Goal: Information Seeking & Learning: Learn about a topic

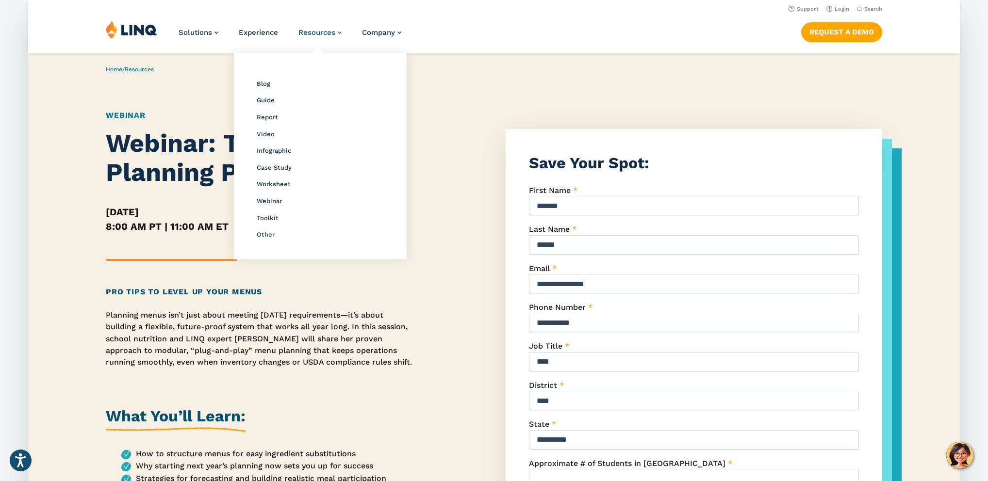
click at [311, 31] on span "Resources" at bounding box center [316, 32] width 37 height 9
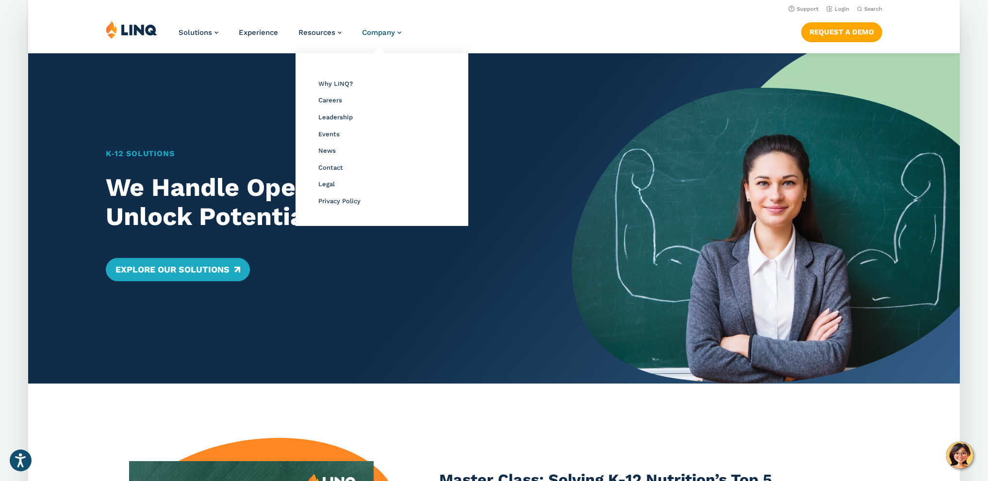
click at [390, 33] on span "Company" at bounding box center [378, 32] width 33 height 9
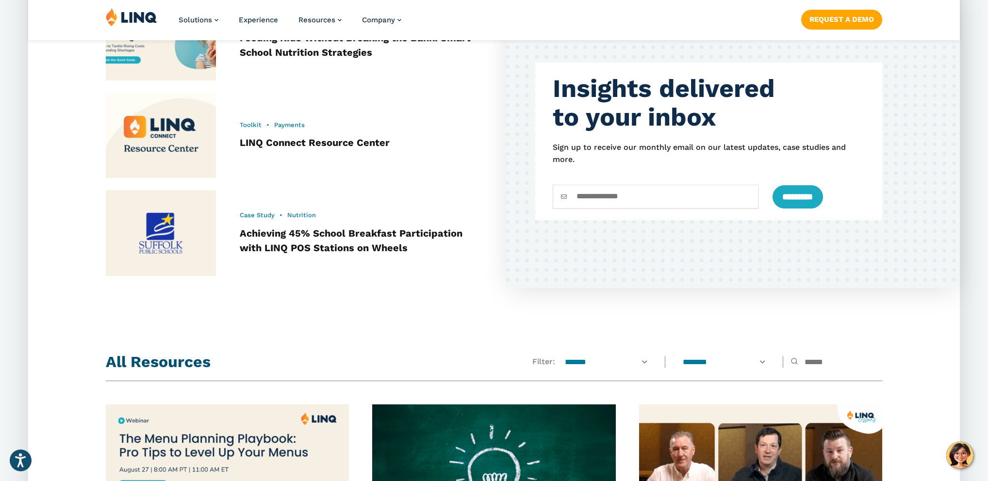
scroll to position [833, 0]
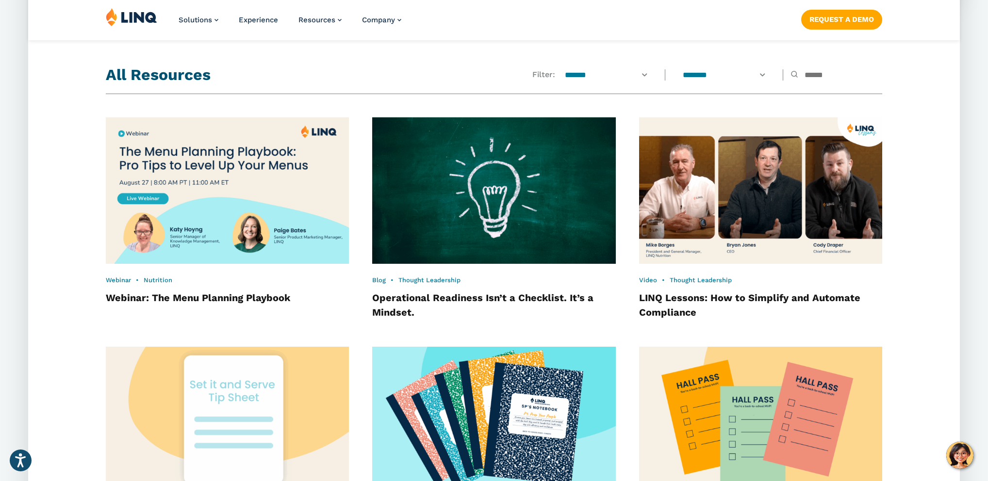
click at [807, 75] on input "text" at bounding box center [836, 75] width 91 height 11
type input "***"
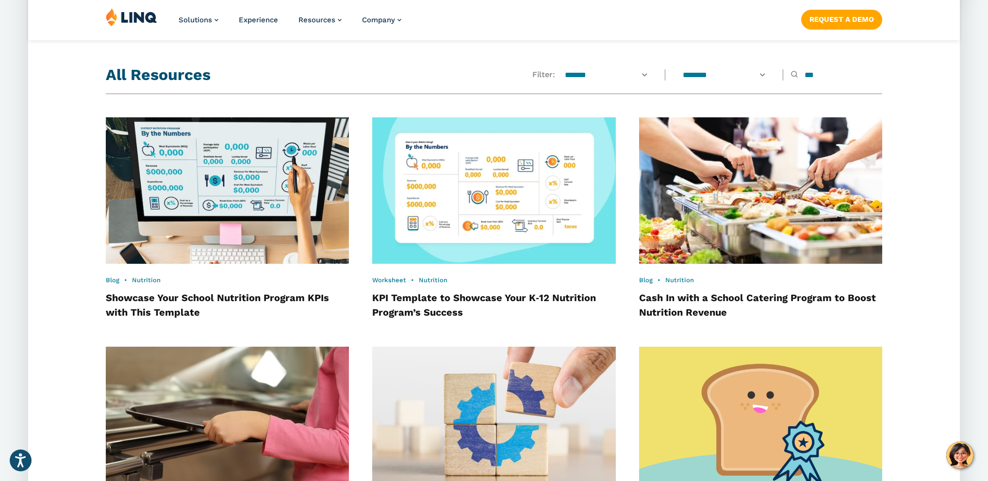
click at [462, 198] on img at bounding box center [493, 190] width 267 height 161
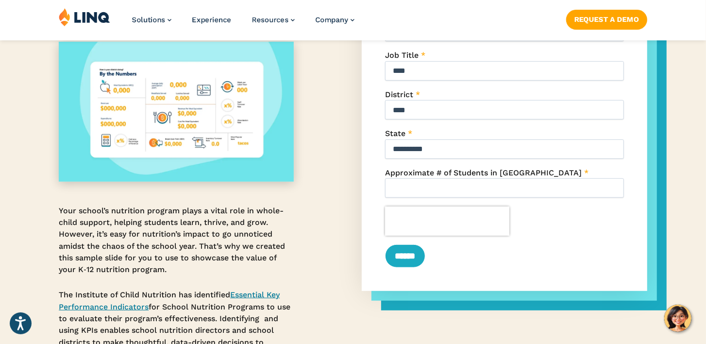
scroll to position [349, 0]
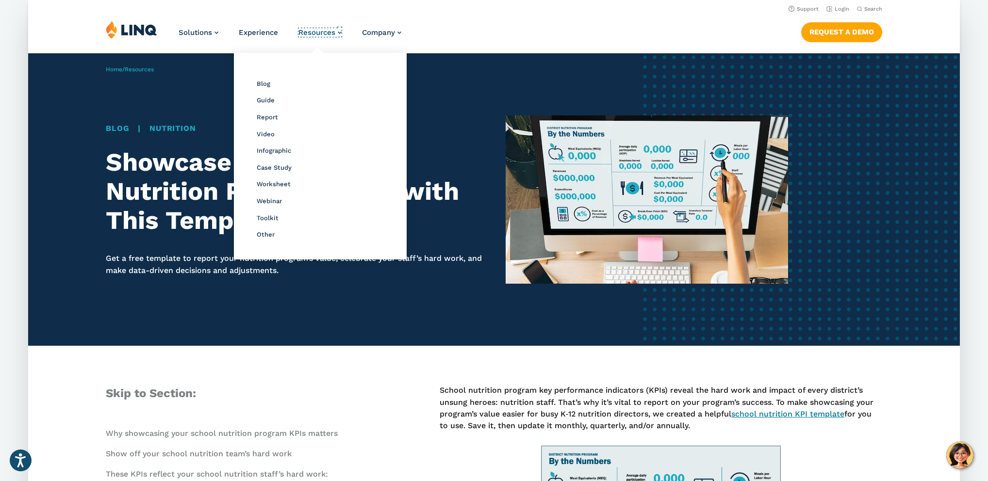
click at [307, 37] on span "Resources" at bounding box center [316, 32] width 37 height 9
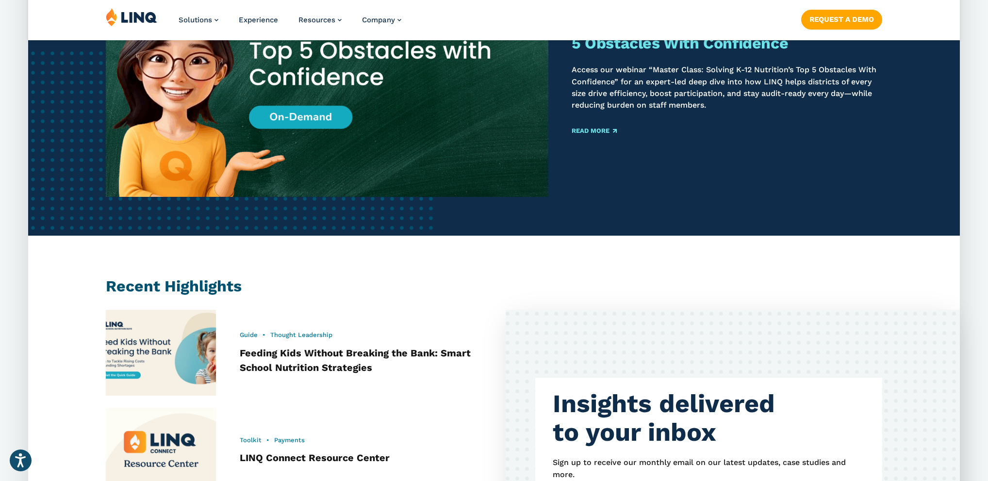
click at [360, 140] on img at bounding box center [327, 64] width 464 height 277
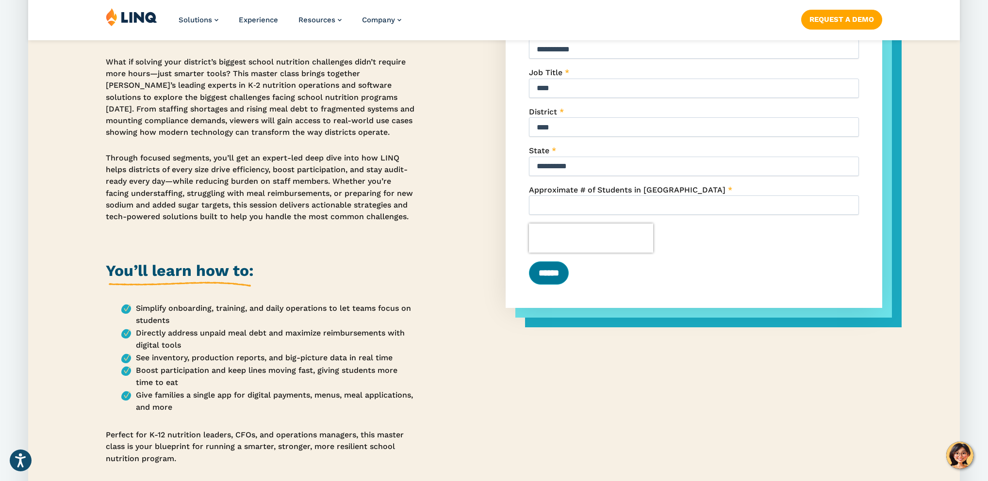
scroll to position [279, 0]
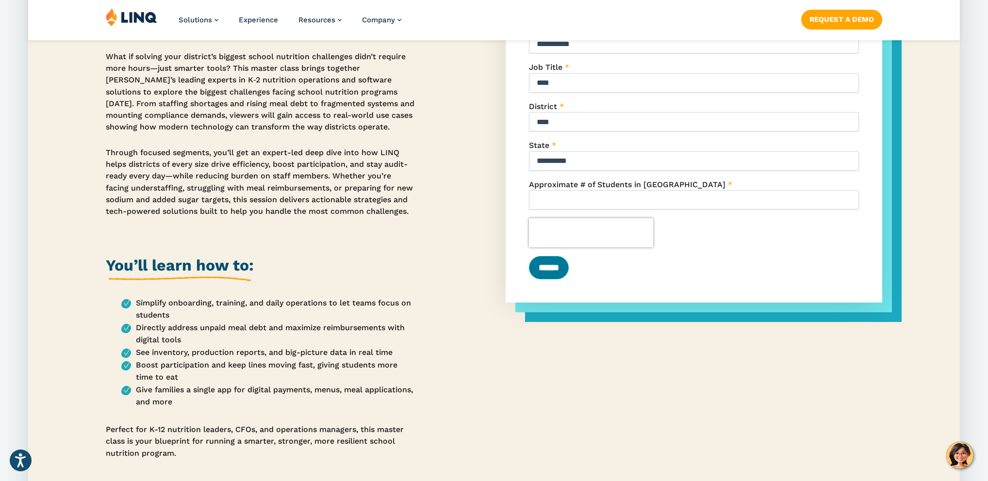
click at [559, 265] on input "******" at bounding box center [549, 267] width 40 height 23
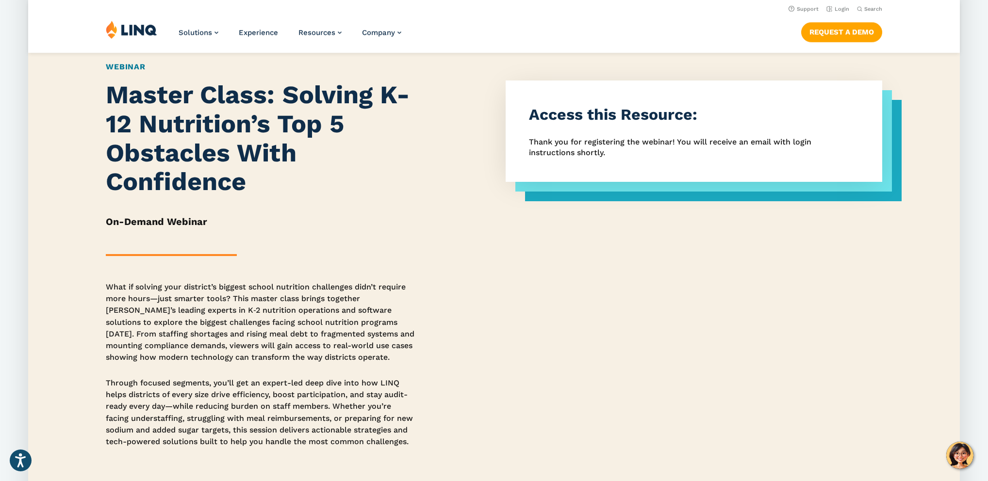
scroll to position [0, 0]
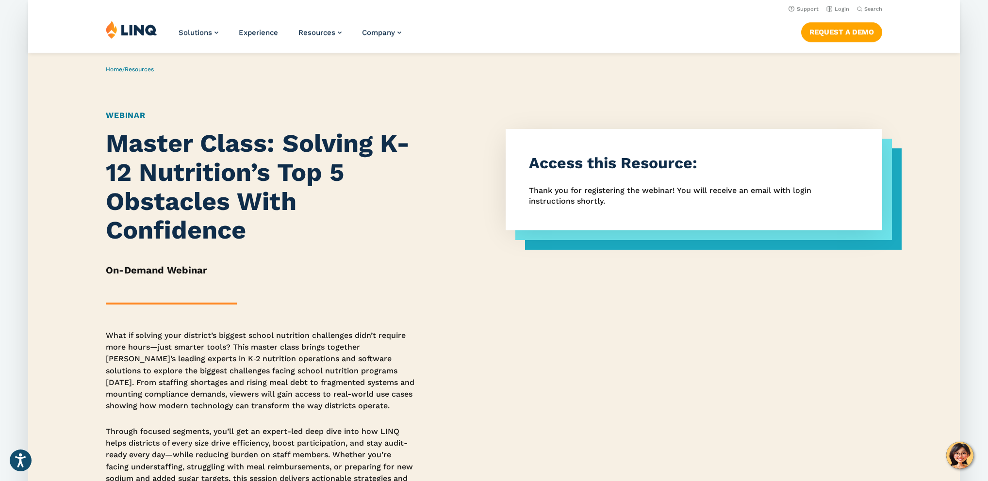
click at [122, 122] on header "Home / Resources Webinar" at bounding box center [494, 119] width 932 height 19
click at [124, 118] on link "Webinar" at bounding box center [126, 115] width 40 height 9
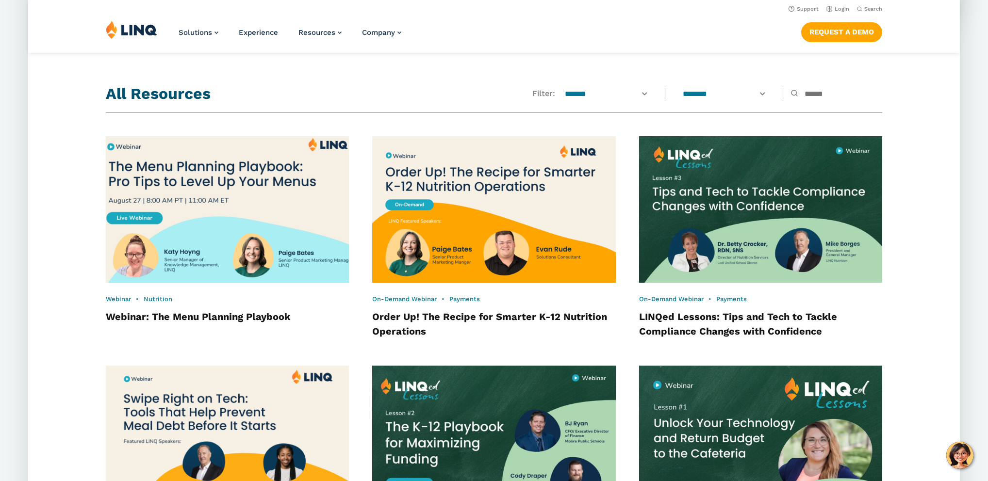
scroll to position [130, 0]
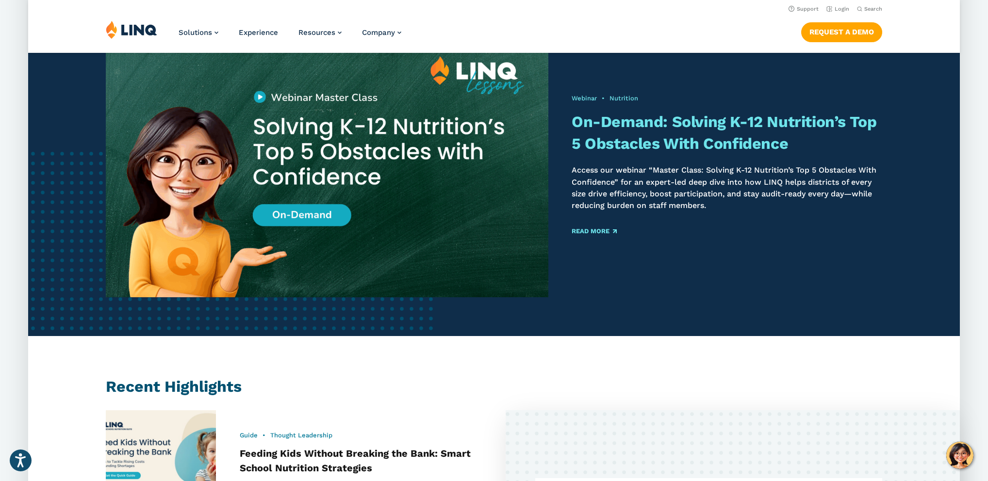
click at [573, 165] on p "Access our webinar “Master Class: Solving K-12 Nutrition’s Top 5 Obstacles With…" at bounding box center [727, 188] width 311 height 47
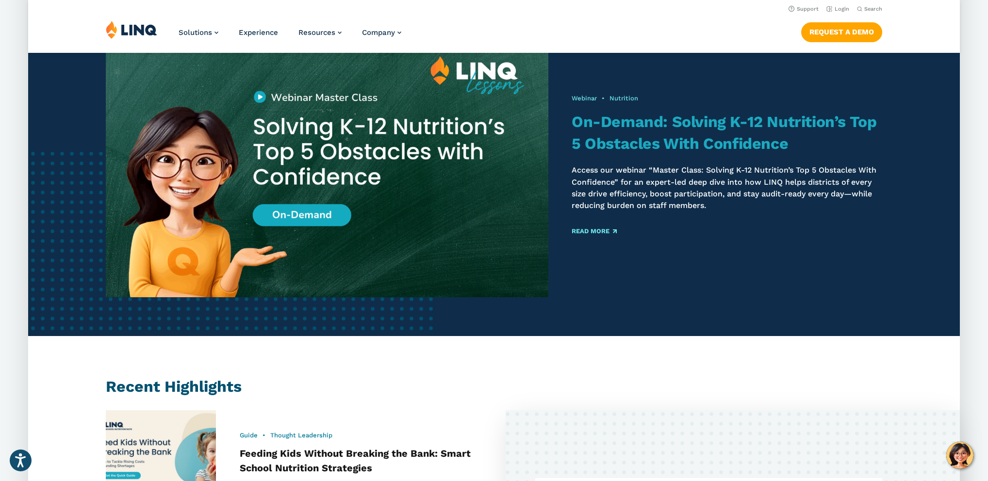
click at [588, 144] on link "On-Demand: Solving K-12 Nutrition’s Top 5 Obstacles With Confidence" at bounding box center [724, 133] width 305 height 40
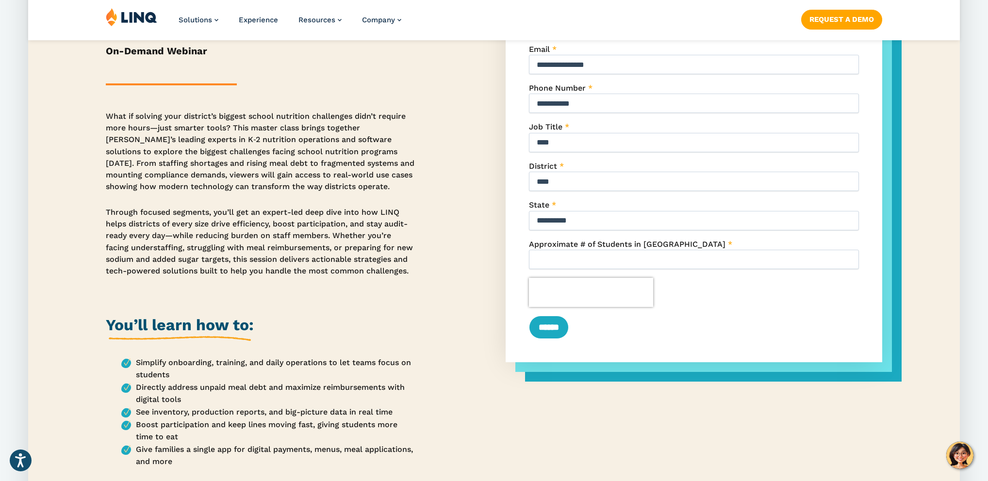
scroll to position [332, 0]
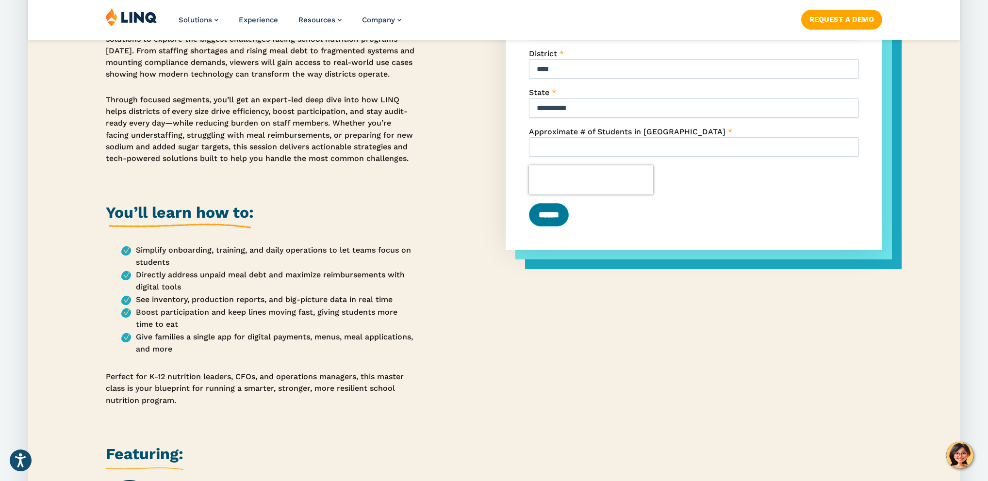
click at [557, 214] on input "******" at bounding box center [549, 214] width 40 height 23
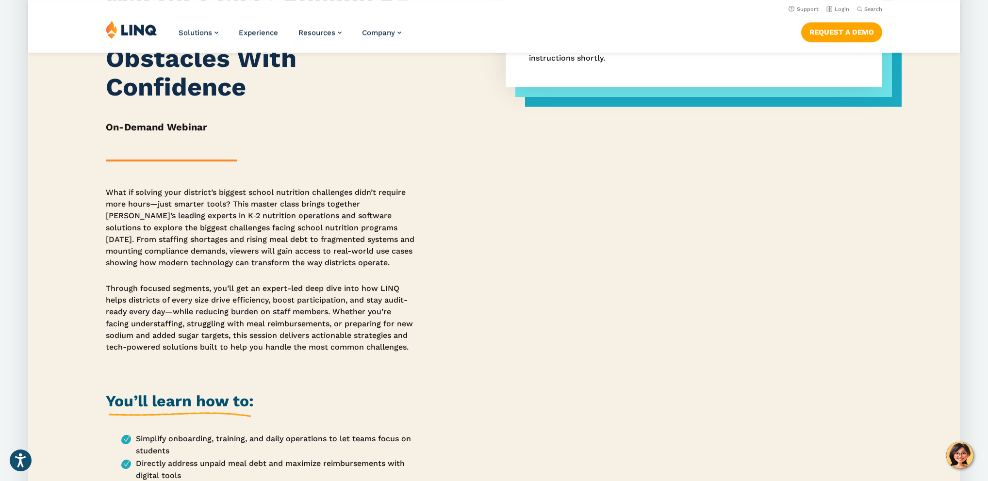
scroll to position [0, 0]
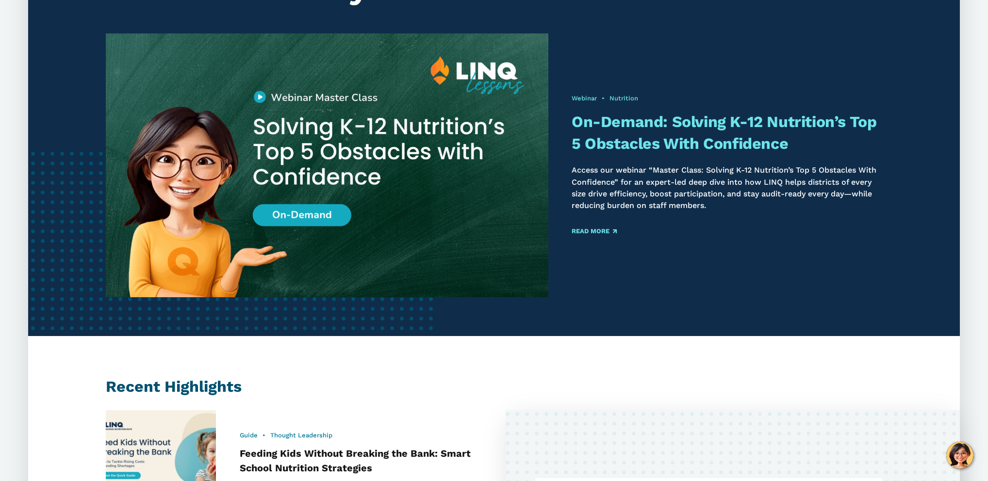
scroll to position [130, 0]
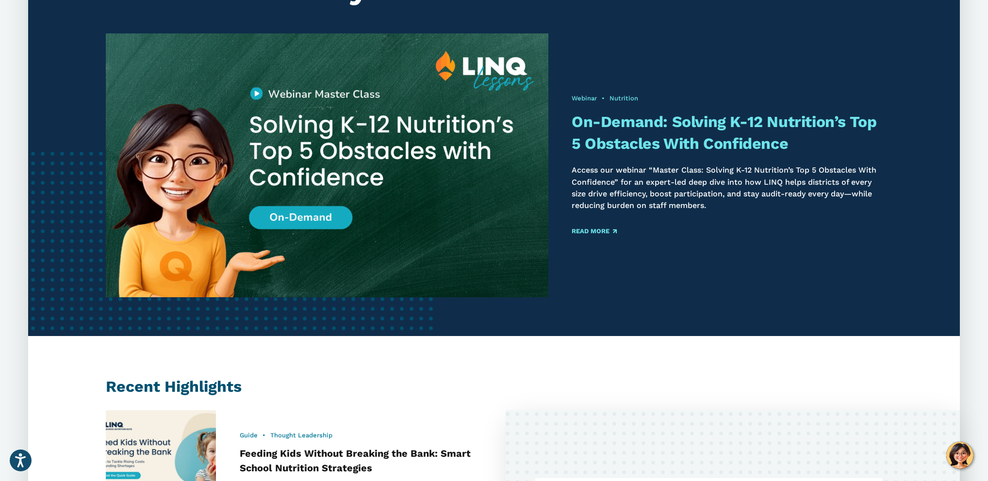
click at [274, 177] on img at bounding box center [327, 165] width 464 height 277
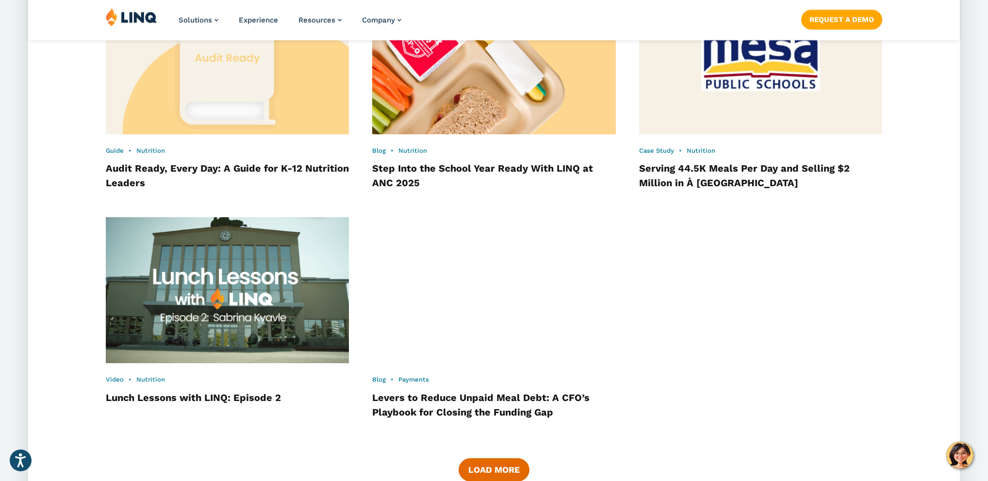
scroll to position [1477, 0]
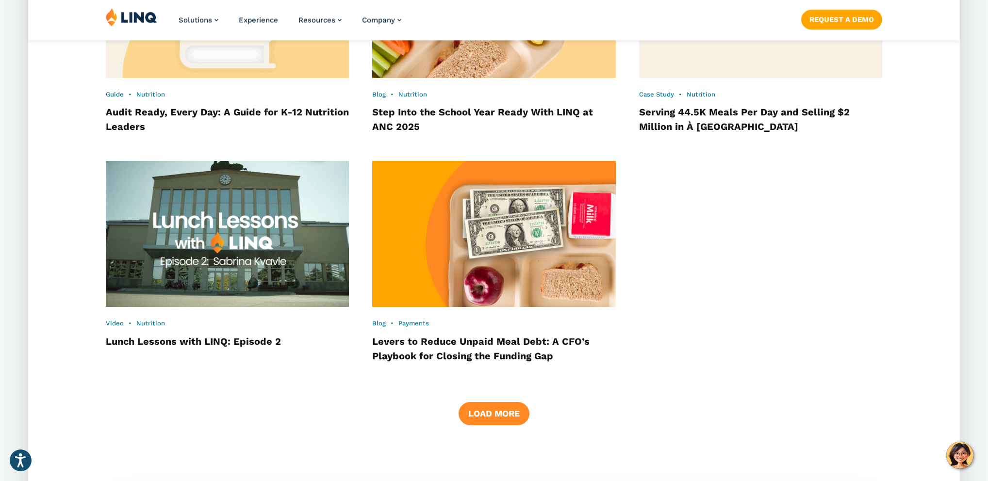
click at [494, 418] on button "Load More" at bounding box center [494, 413] width 71 height 23
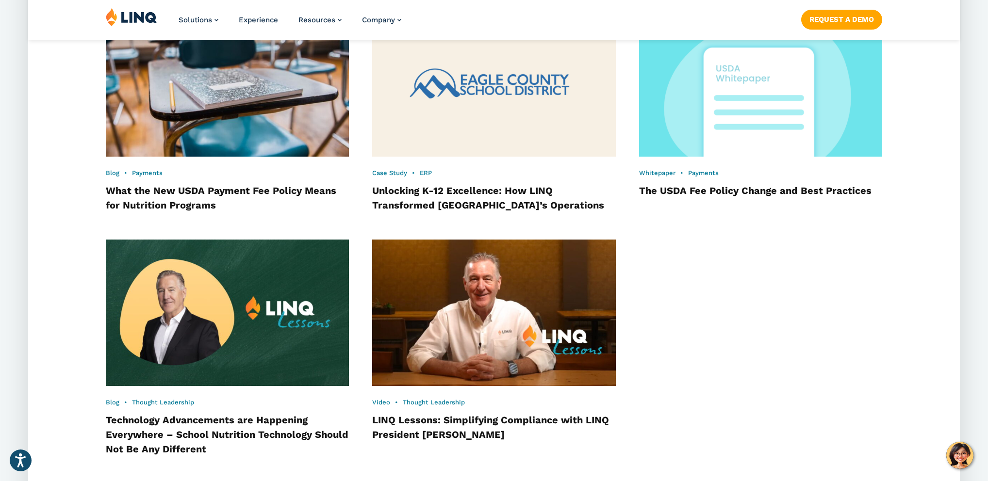
scroll to position [2612, 0]
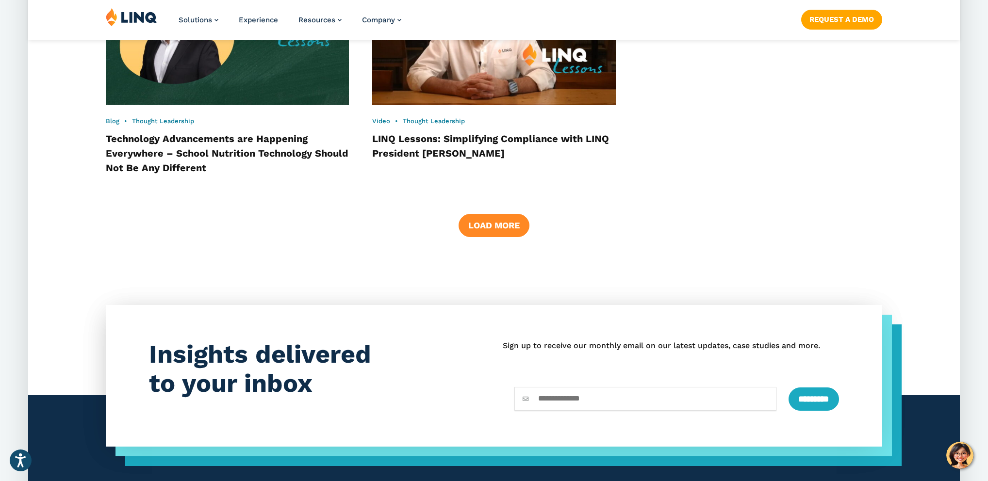
click at [513, 236] on button "Load More" at bounding box center [494, 225] width 71 height 23
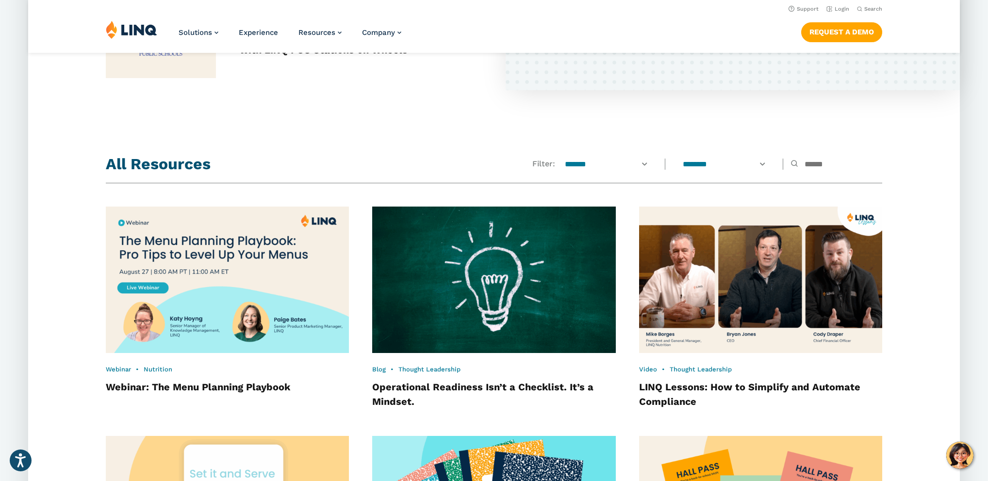
scroll to position [670, 0]
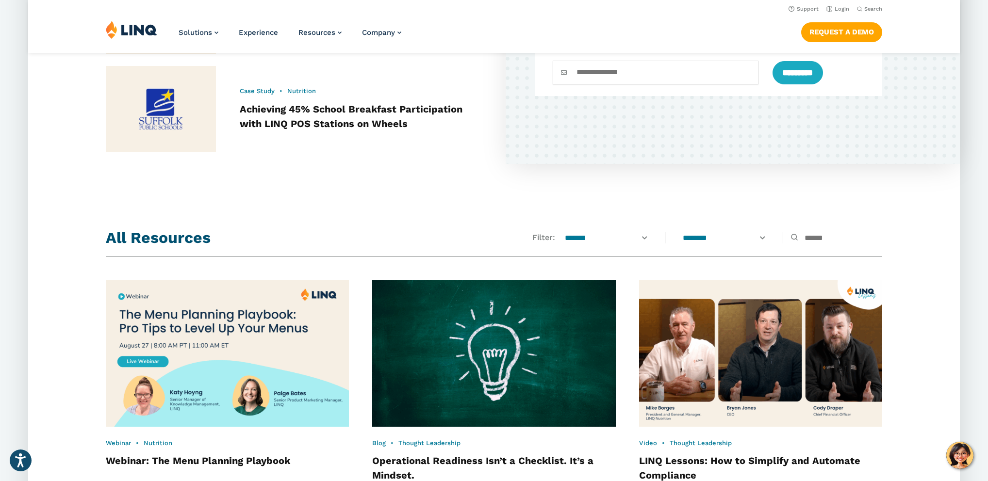
click at [571, 238] on select "**********" at bounding box center [606, 238] width 97 height 11
select select "*******"
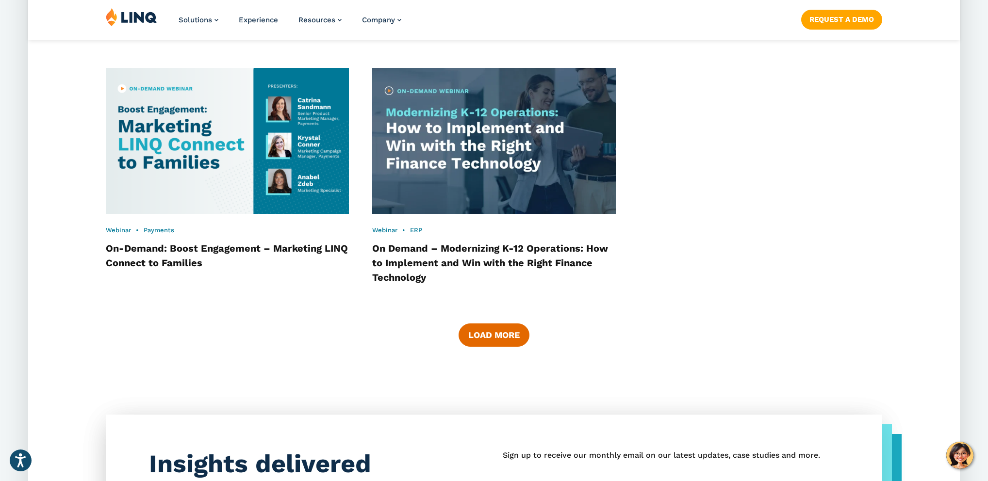
scroll to position [1627, 0]
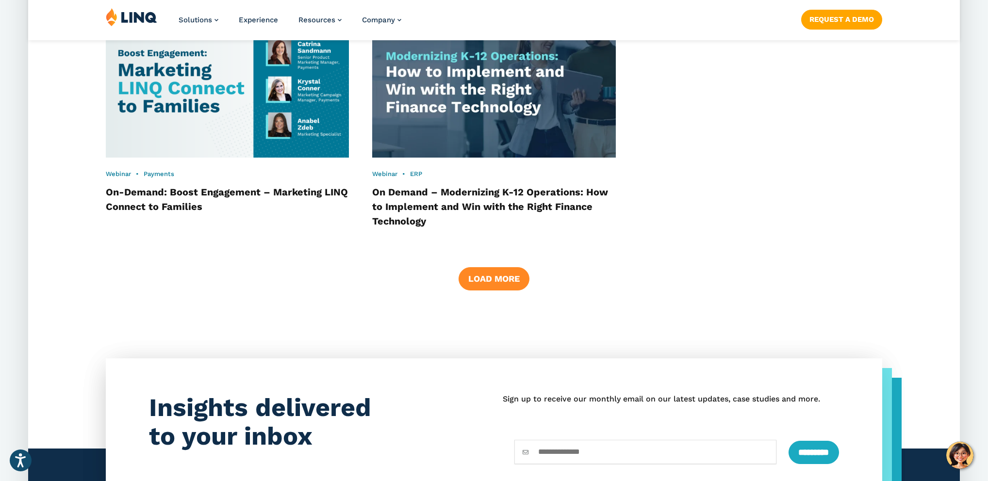
click at [490, 287] on button "Load More" at bounding box center [494, 278] width 71 height 23
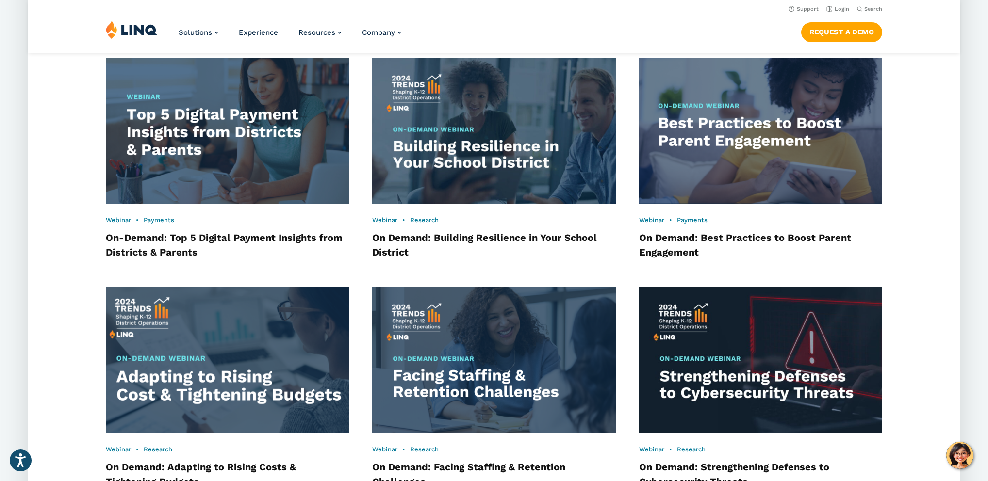
scroll to position [1819, 0]
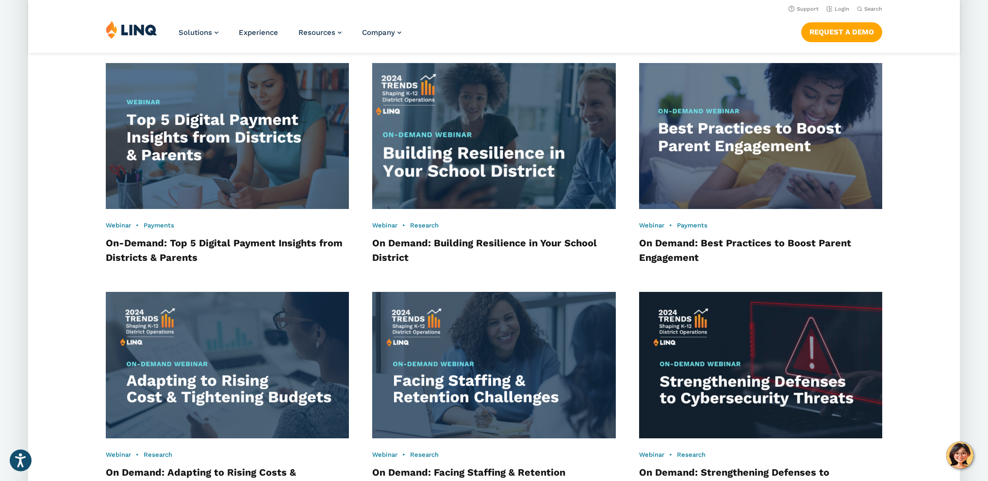
click at [434, 178] on img at bounding box center [493, 136] width 267 height 161
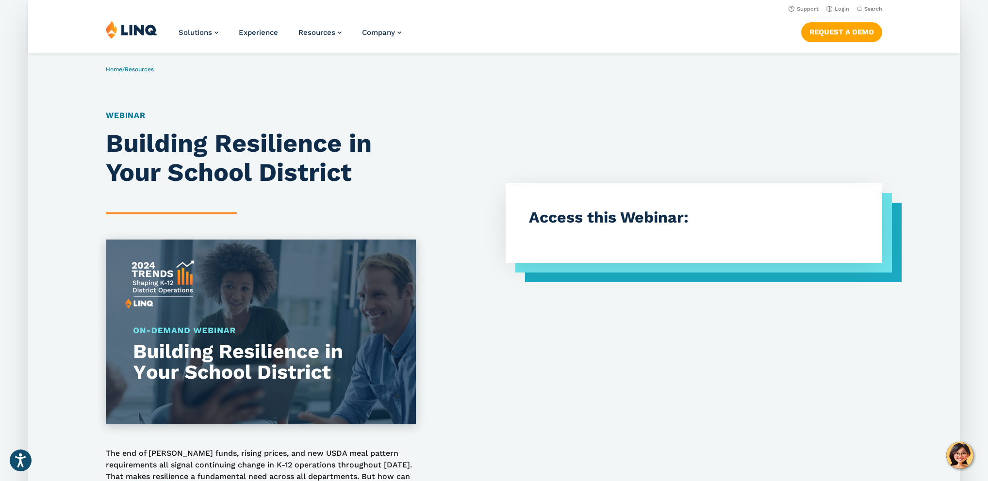
click at [676, 225] on h3 "Access this Webinar:" at bounding box center [694, 218] width 330 height 22
click at [687, 219] on h3 "Access this Webinar:" at bounding box center [694, 218] width 330 height 22
click at [652, 319] on div "Access this Webinar:" at bounding box center [694, 413] width 377 height 569
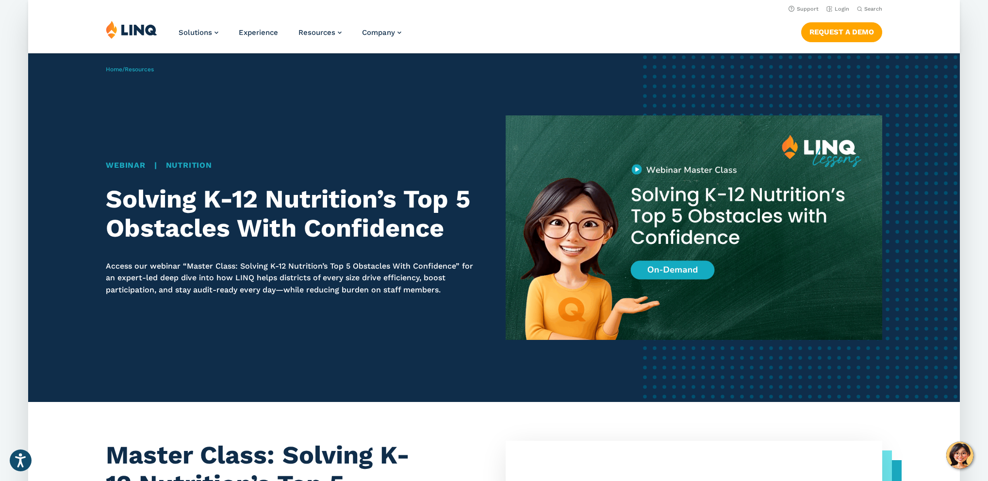
click at [642, 266] on img at bounding box center [694, 227] width 377 height 225
click at [356, 195] on h1 "Solving K-12 Nutrition’s Top 5 Obstacles With Confidence" at bounding box center [294, 214] width 377 height 58
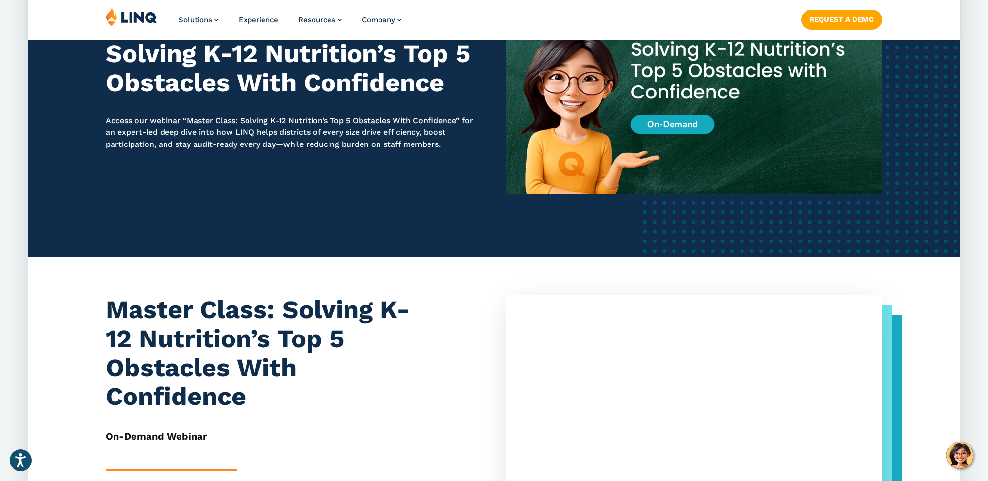
scroll to position [268, 0]
